Goal: Navigation & Orientation: Find specific page/section

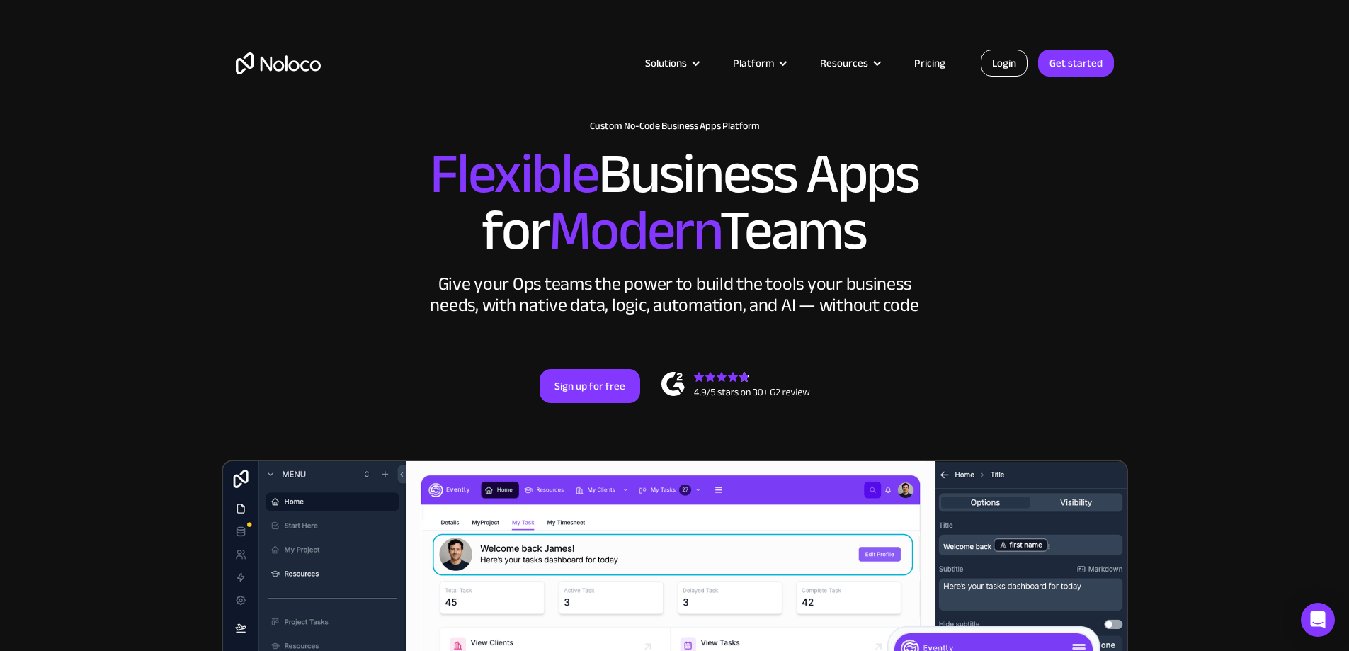
click at [992, 63] on link "Login" at bounding box center [1004, 63] width 47 height 27
click at [934, 61] on link "Pricing" at bounding box center [930, 63] width 67 height 18
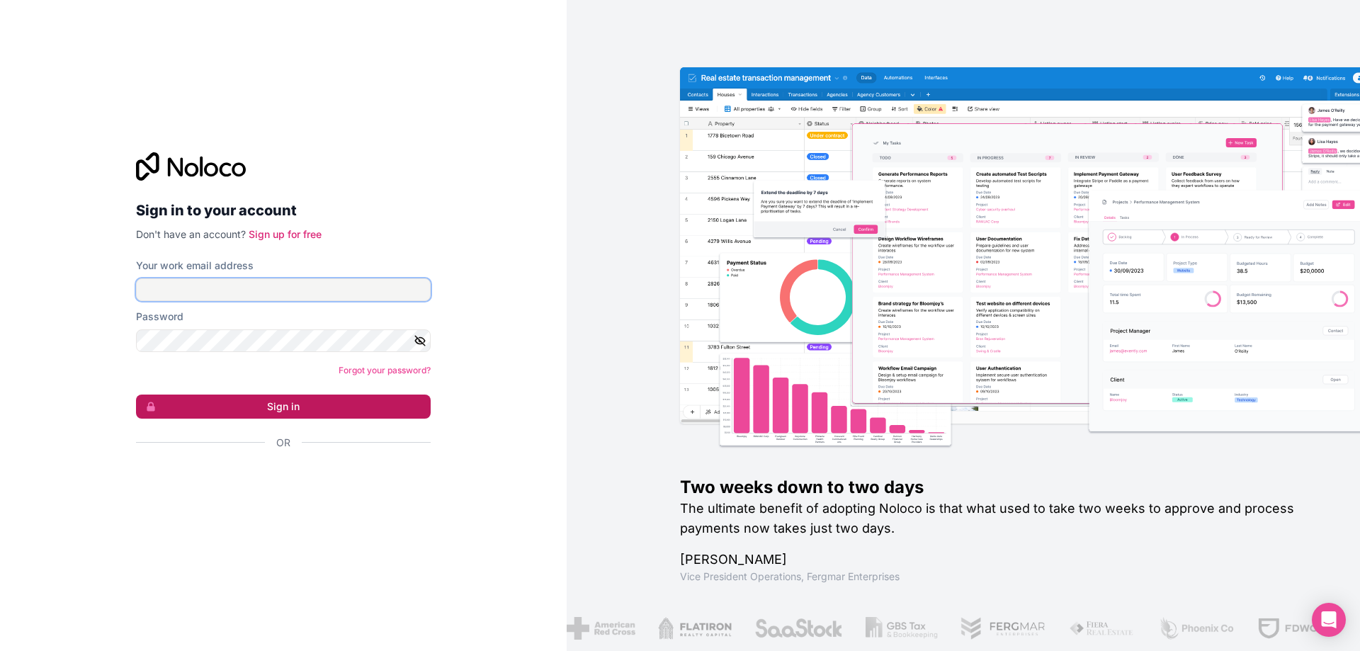
type input "[EMAIL_ADDRESS][DOMAIN_NAME]"
click at [334, 411] on button "Sign in" at bounding box center [283, 407] width 295 height 24
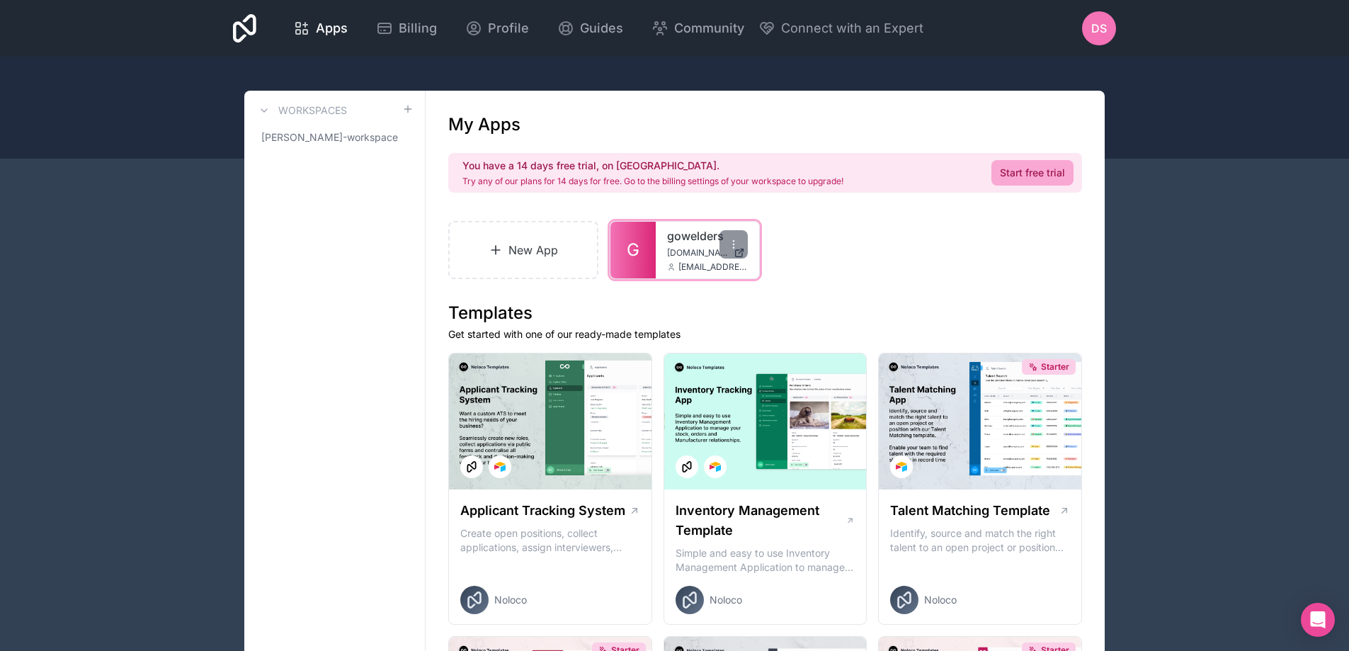
click at [674, 266] on icon at bounding box center [671, 267] width 9 height 9
click at [737, 249] on icon at bounding box center [733, 244] width 11 height 11
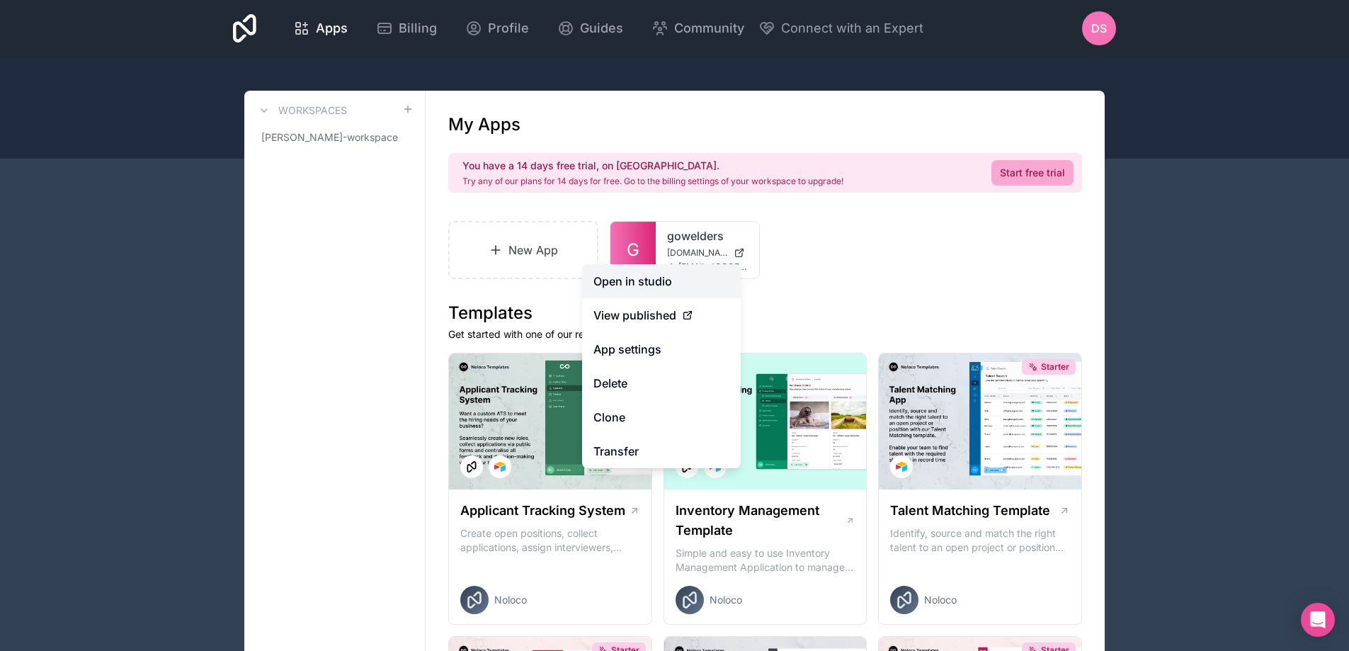
click at [646, 278] on link "Open in studio" at bounding box center [661, 281] width 159 height 34
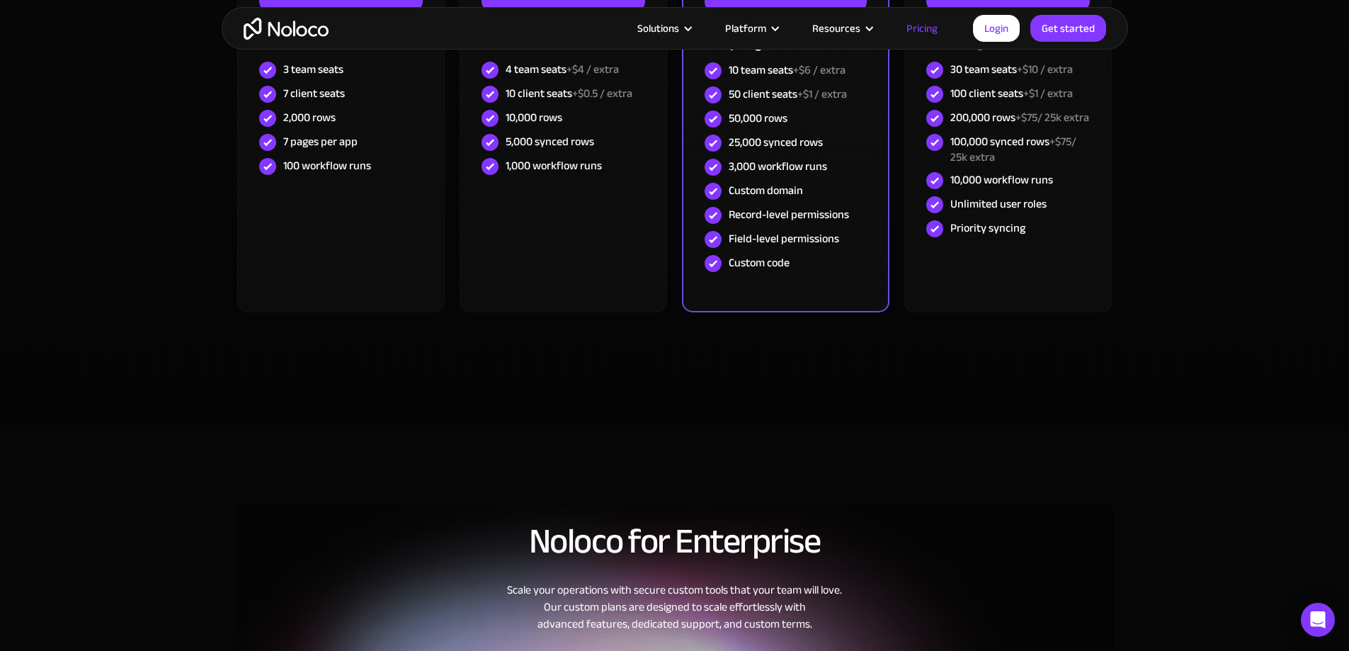
scroll to position [567, 0]
